Goal: Information Seeking & Learning: Learn about a topic

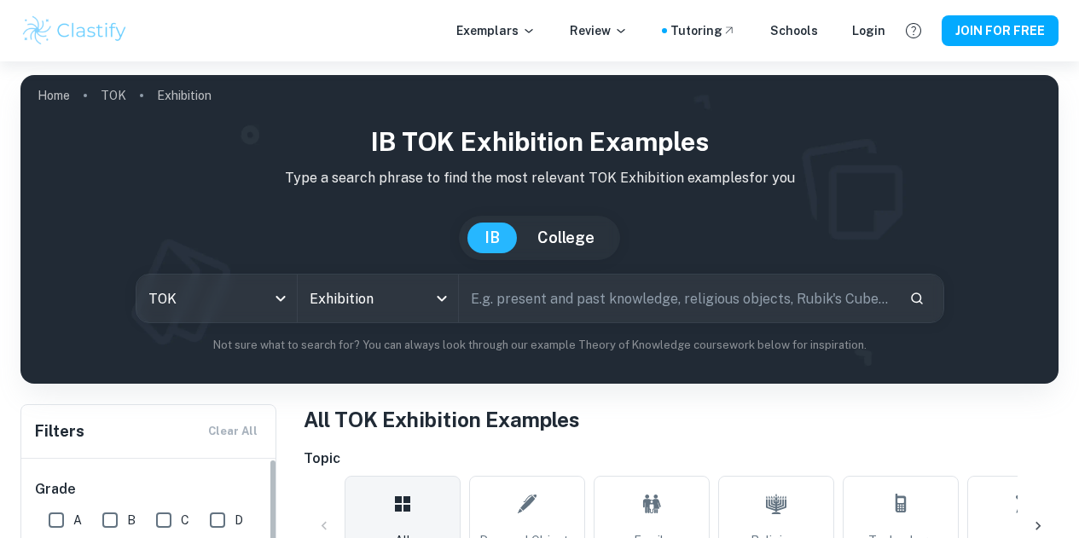
scroll to position [401, 0]
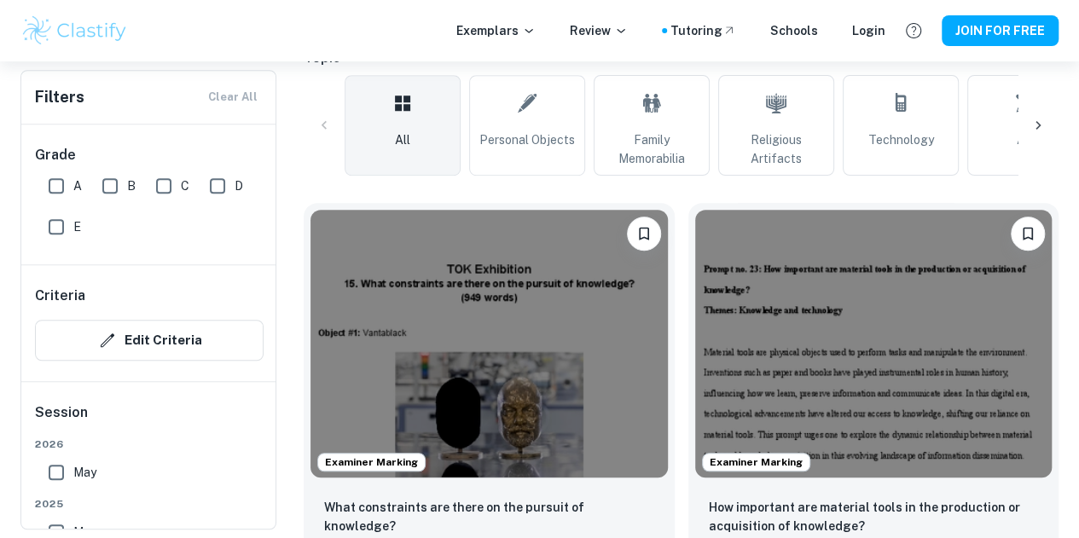
click at [52, 179] on input "A" at bounding box center [56, 186] width 34 height 34
checkbox input "true"
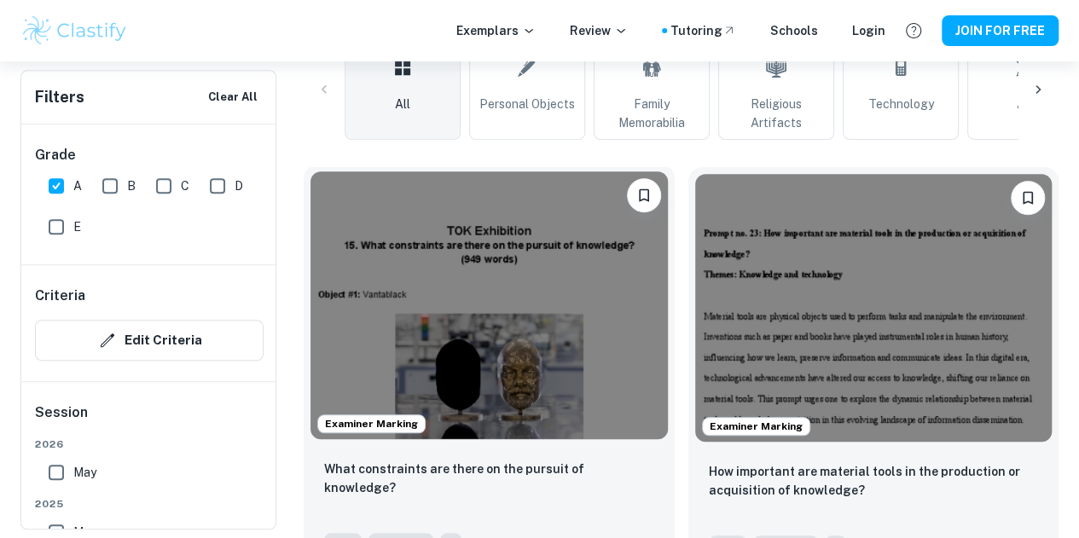
scroll to position [477, 0]
click at [415, 235] on img at bounding box center [488, 306] width 357 height 268
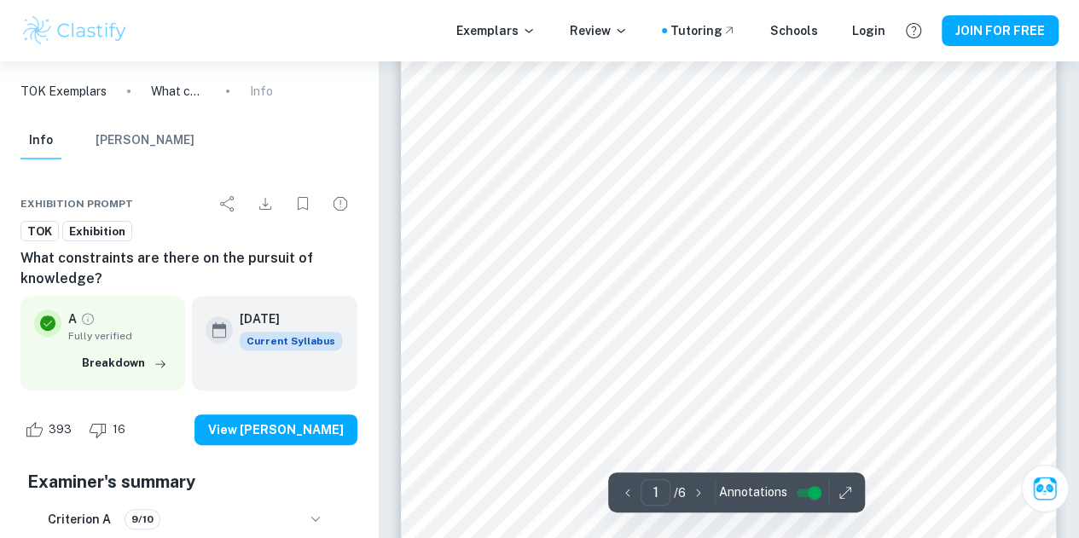
scroll to position [119, 0]
type input "1"
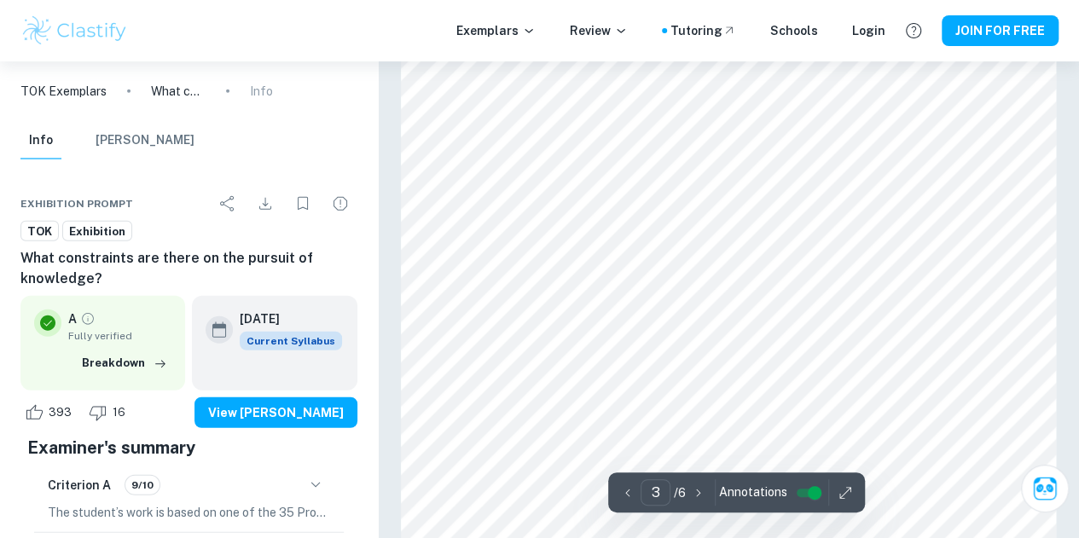
scroll to position [2100, 0]
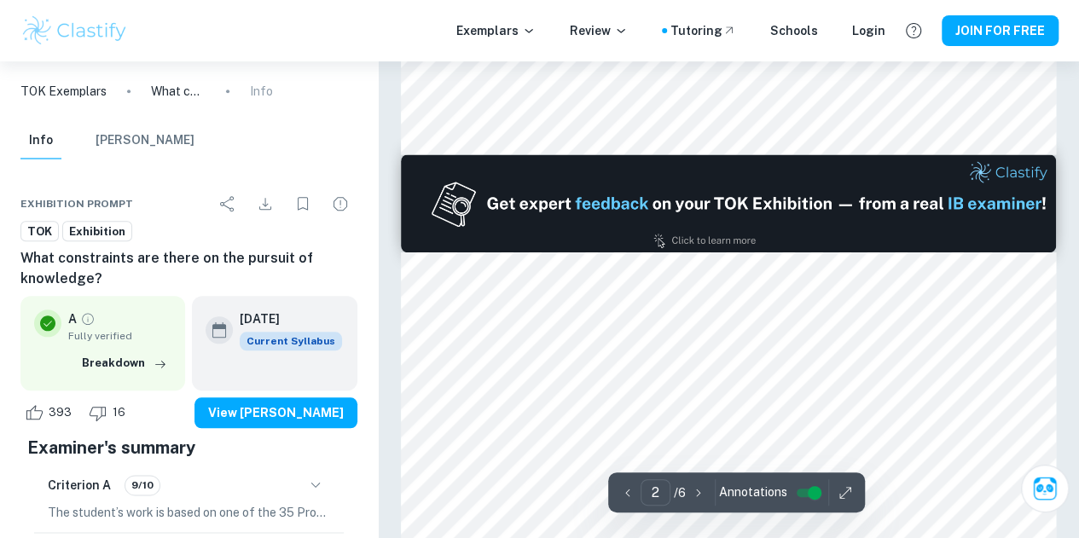
type input "1"
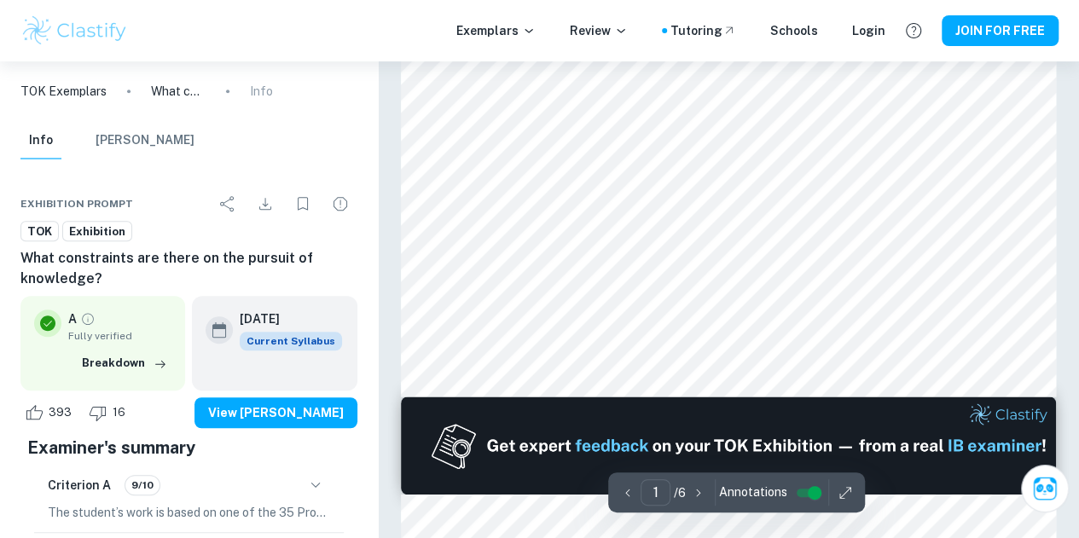
scroll to position [582, 0]
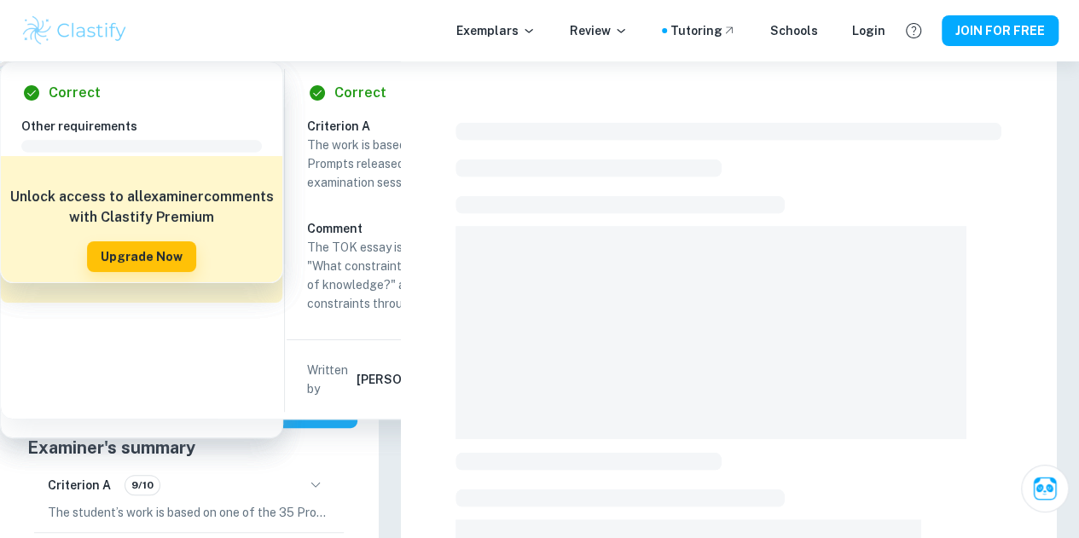
click at [58, 91] on p "TOK Exemplars" at bounding box center [63, 91] width 86 height 19
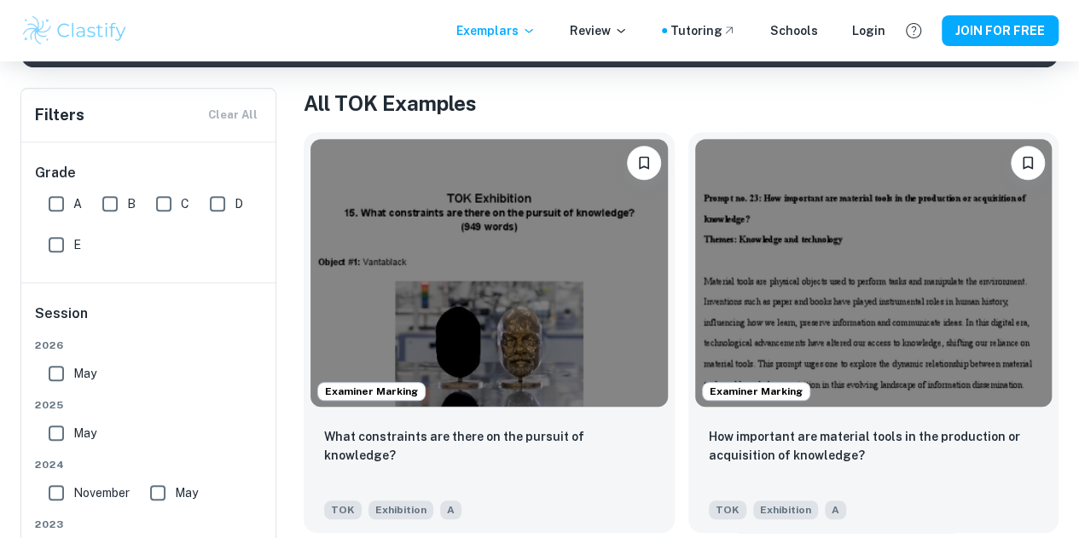
scroll to position [350, 0]
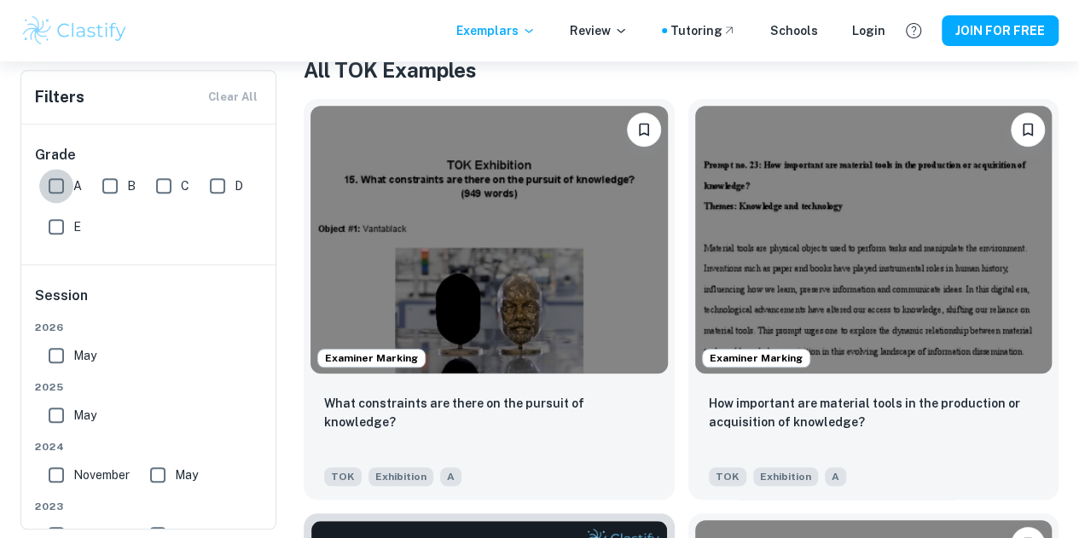
click at [61, 184] on input "A" at bounding box center [56, 186] width 34 height 34
checkbox input "true"
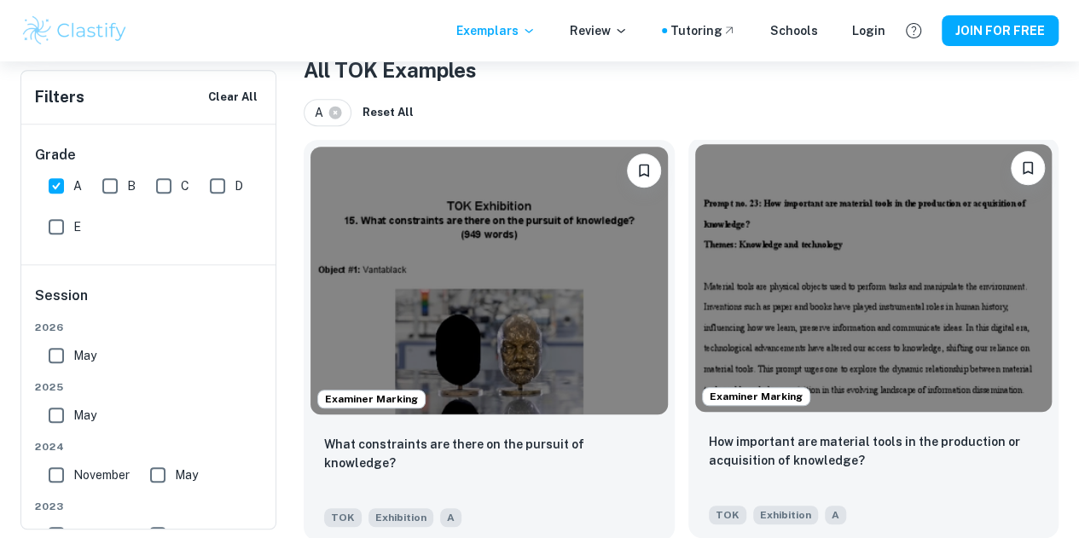
click at [696, 235] on img at bounding box center [873, 278] width 357 height 268
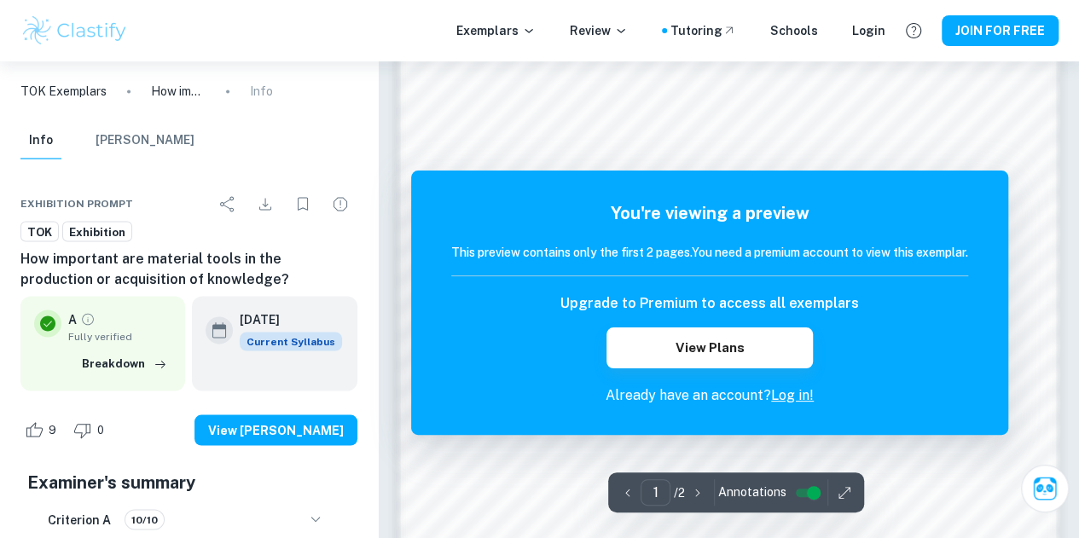
scroll to position [1384, 0]
